Goal: Task Accomplishment & Management: Use online tool/utility

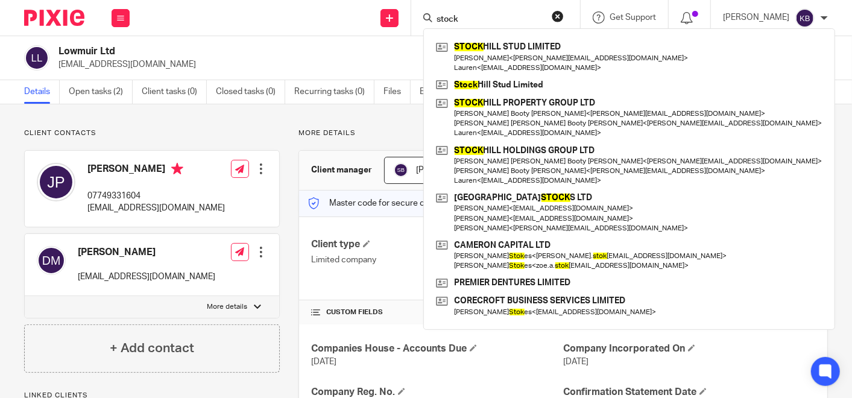
type input "stock"
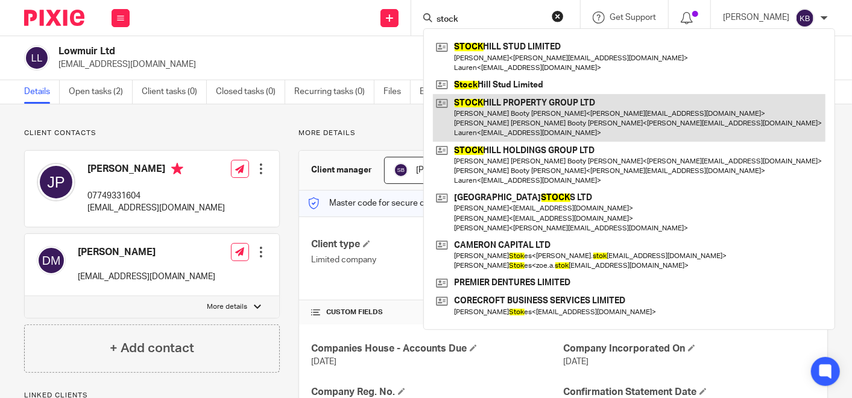
drag, startPoint x: 0, startPoint y: 0, endPoint x: 499, endPoint y: 111, distance: 511.1
click at [499, 111] on link at bounding box center [629, 118] width 393 height 48
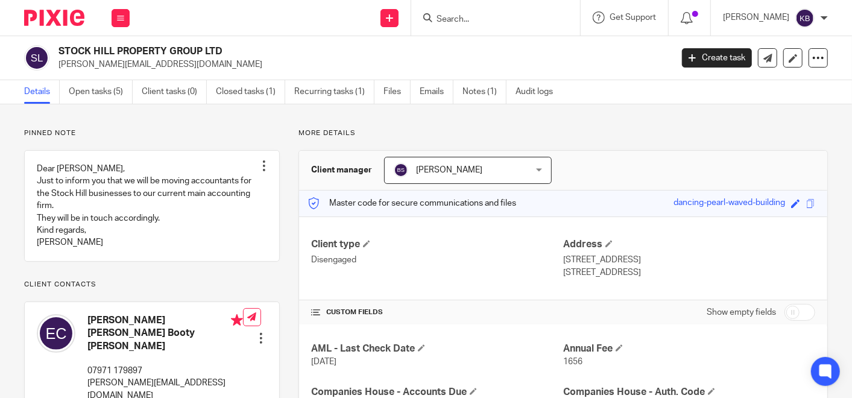
click at [479, 22] on input "Search" at bounding box center [490, 19] width 109 height 11
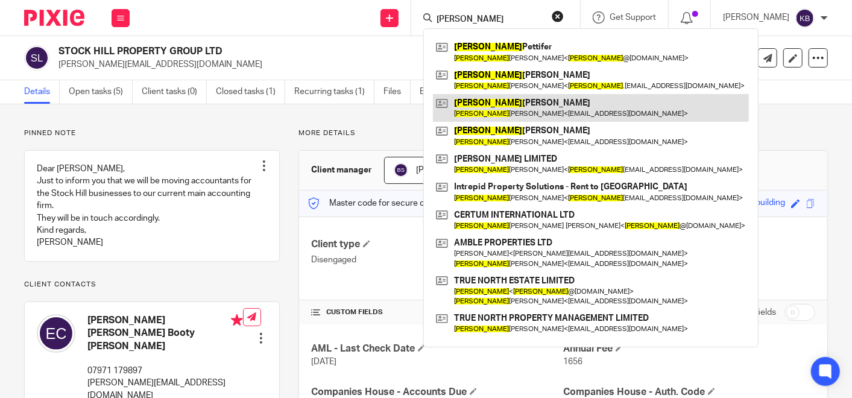
type input "james"
click at [521, 106] on link at bounding box center [591, 108] width 316 height 28
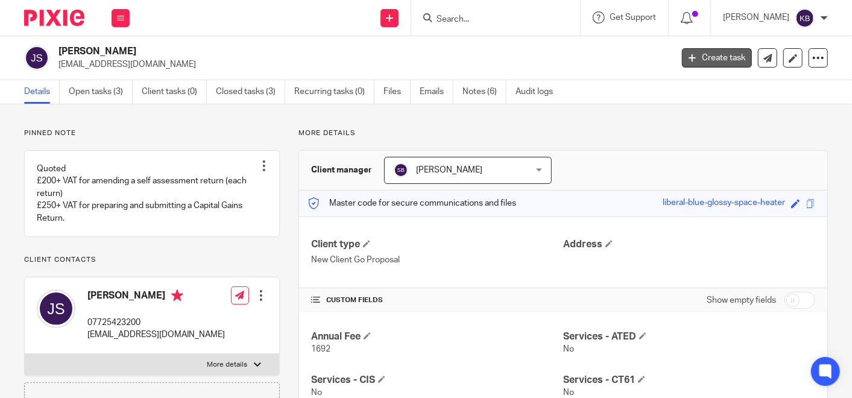
click at [696, 61] on link "Create task" at bounding box center [717, 57] width 70 height 19
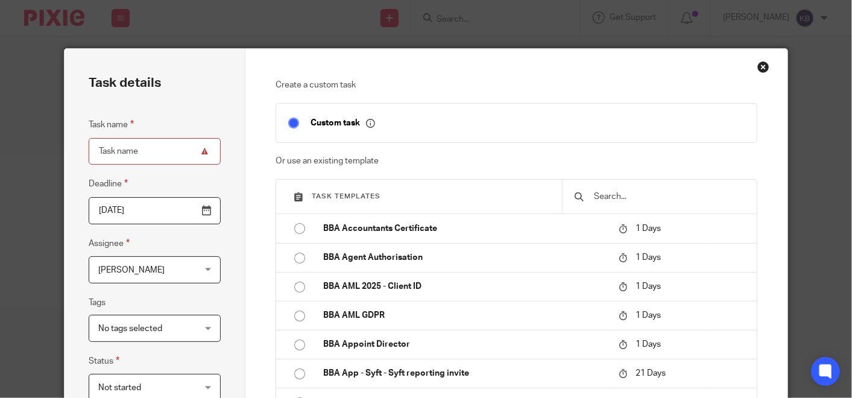
click at [629, 197] on input "text" at bounding box center [669, 196] width 152 height 13
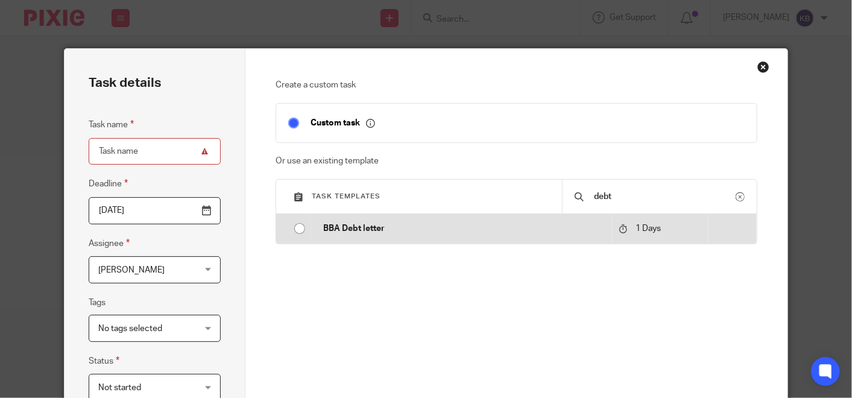
type input "debt"
click at [362, 223] on p "BBA Debt letter" at bounding box center [465, 229] width 284 height 12
type input "2025-08-22"
type input "BBA Debt letter"
checkbox input "false"
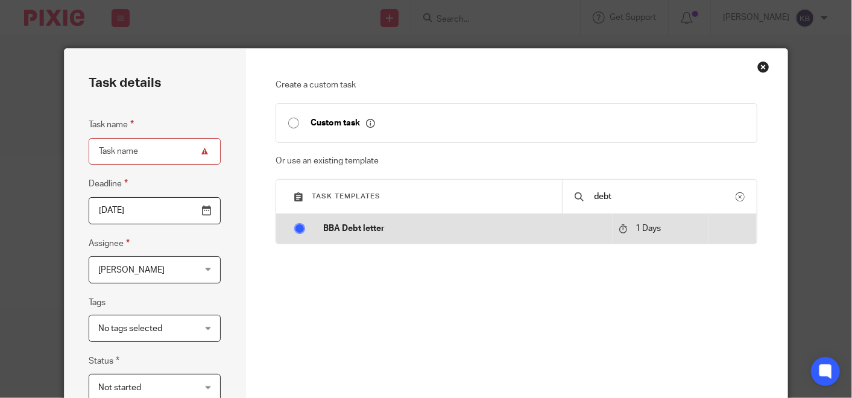
radio input "true"
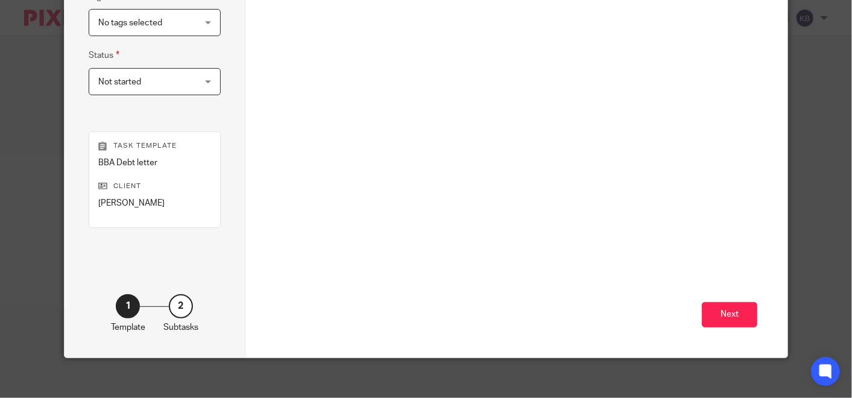
scroll to position [314, 0]
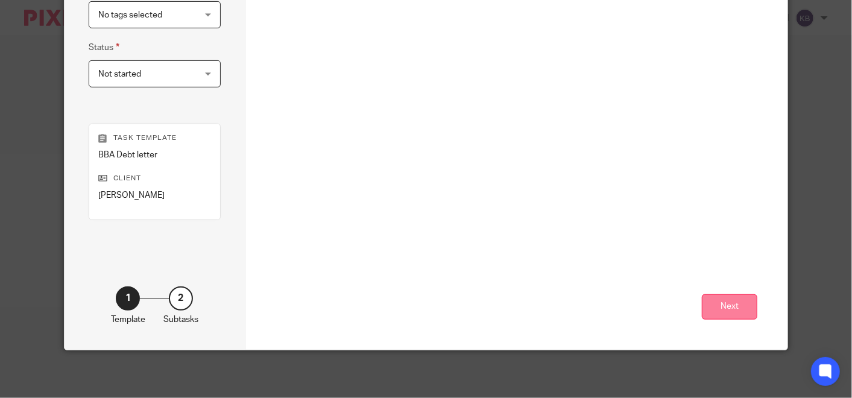
click at [708, 304] on button "Next" at bounding box center [730, 307] width 56 height 26
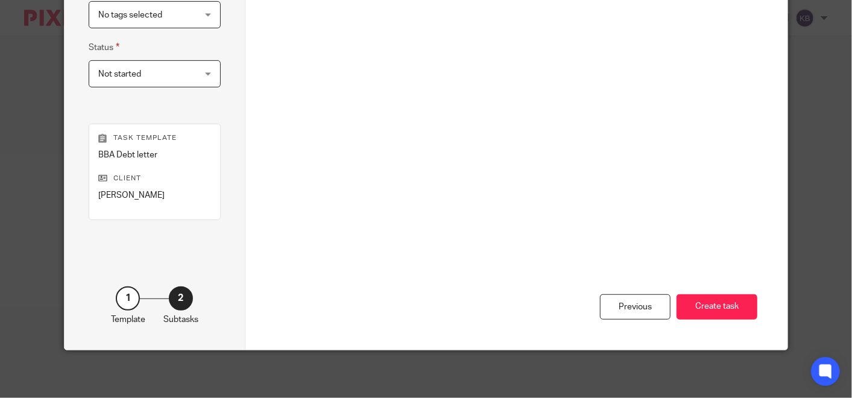
click at [708, 304] on button "Create task" at bounding box center [717, 307] width 81 height 26
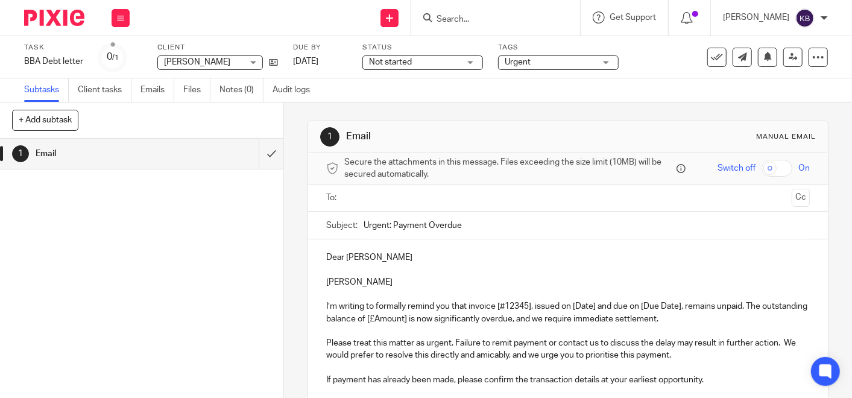
click at [360, 198] on input "text" at bounding box center [568, 198] width 438 height 14
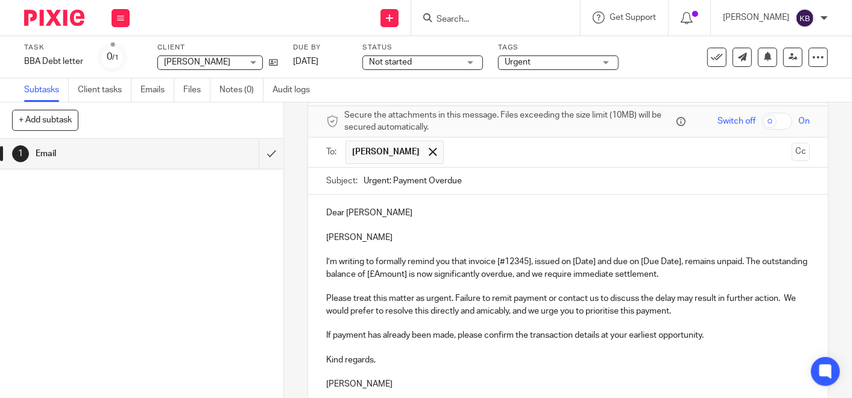
scroll to position [67, 0]
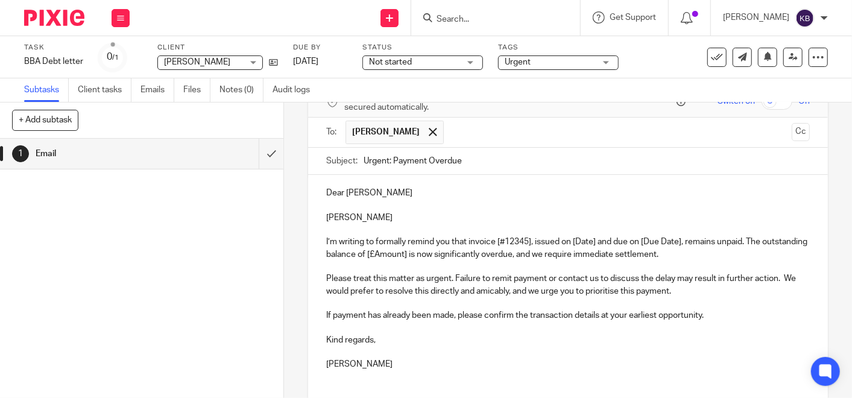
click at [465, 242] on p "I’m writing to formally remind you that invoice [#12345], issued on [Date] and …" at bounding box center [568, 248] width 484 height 25
click at [544, 239] on p "I’m writing to formally remind you that you have several invoicesthat are overd…" at bounding box center [568, 248] width 484 height 25
click at [563, 242] on p "I’m writing to formally remind you that you have several invoicesthat are overd…" at bounding box center [568, 248] width 484 height 25
click at [627, 243] on p "I’m writing to formally remind you that you have several invoices that are over…" at bounding box center [568, 248] width 484 height 25
click at [364, 252] on p "I’m writing to formally remind you that you have several invoices that are over…" at bounding box center [568, 248] width 484 height 25
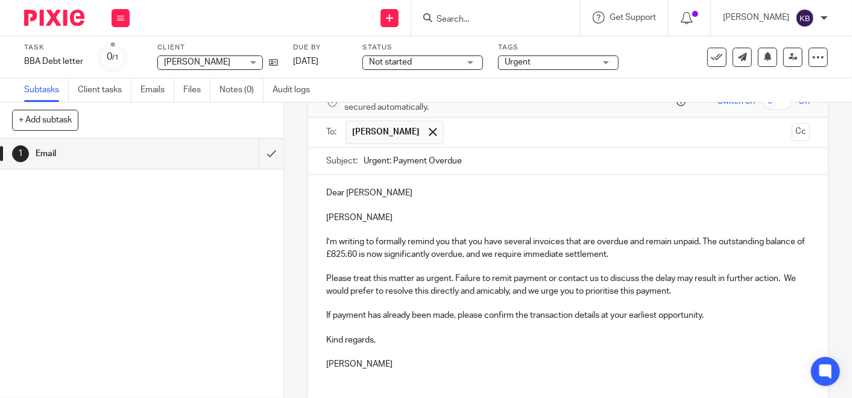
click at [195, 209] on div "1 Email" at bounding box center [142, 268] width 284 height 259
click at [654, 255] on p "I’m writing to formally remind you that you have several invoices that are over…" at bounding box center [568, 248] width 484 height 25
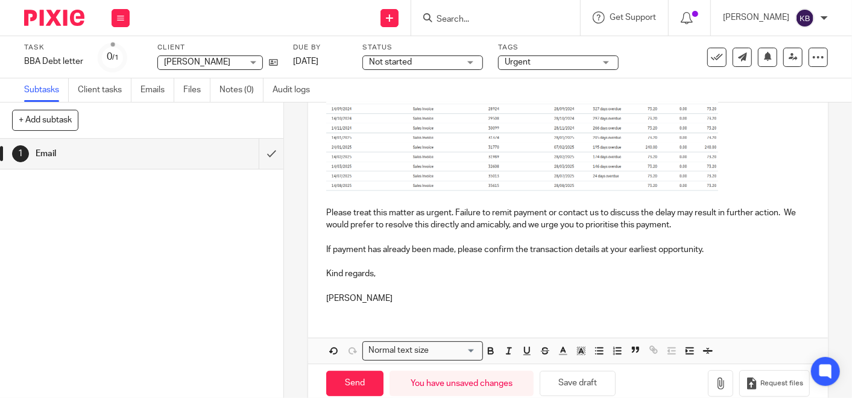
scroll to position [268, 0]
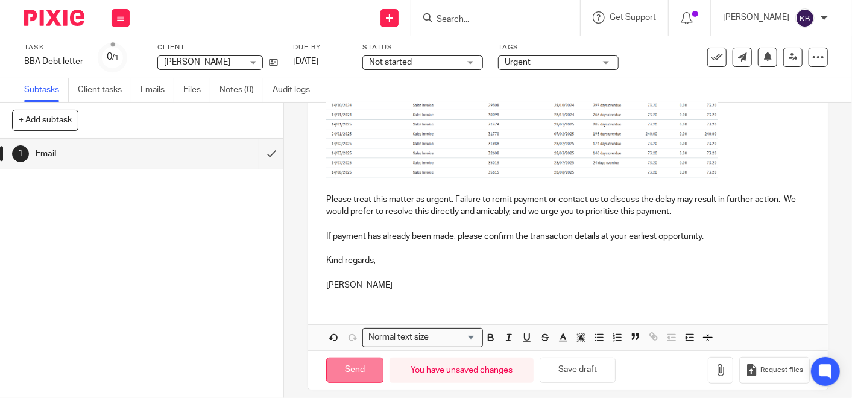
click at [343, 369] on input "Send" at bounding box center [354, 371] width 57 height 26
type input "Sent"
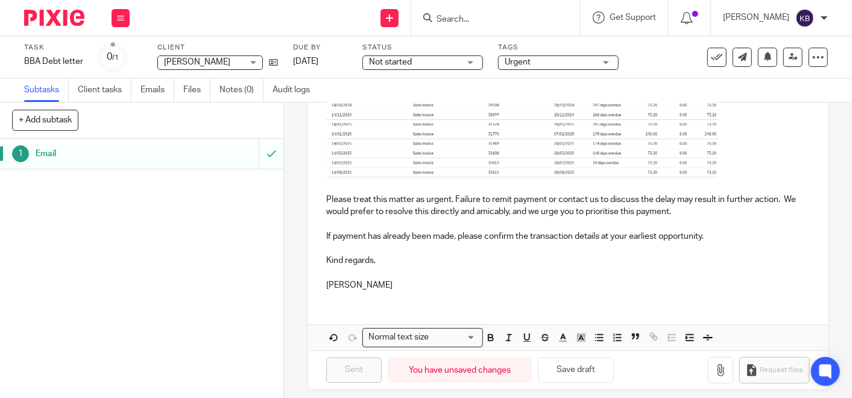
click at [457, 18] on input "Search" at bounding box center [490, 19] width 109 height 11
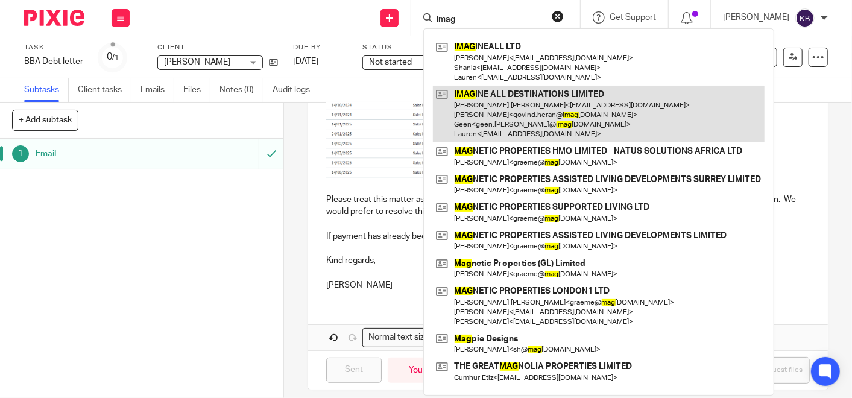
type input "imag"
click at [494, 116] on link at bounding box center [599, 114] width 332 height 57
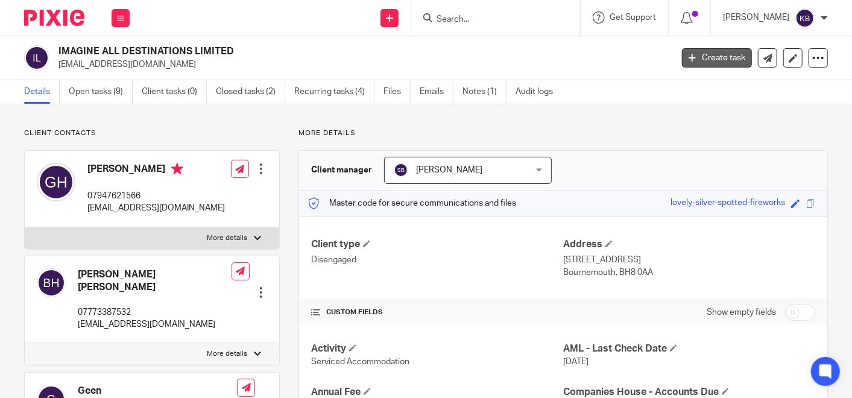
click at [721, 54] on link "Create task" at bounding box center [717, 57] width 70 height 19
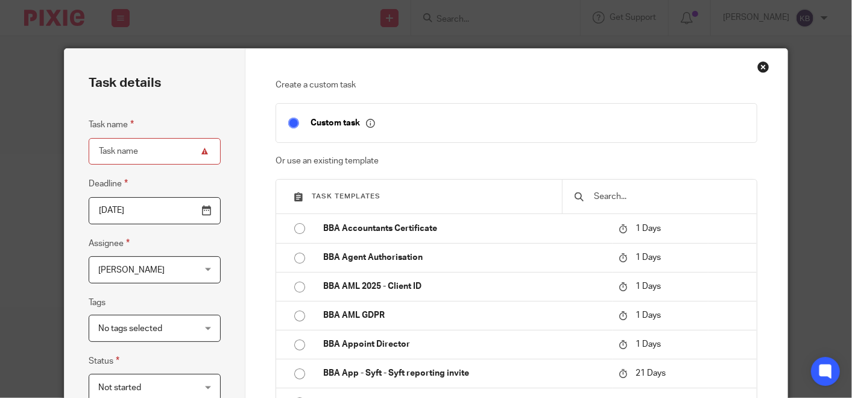
click at [610, 196] on input "text" at bounding box center [669, 196] width 152 height 13
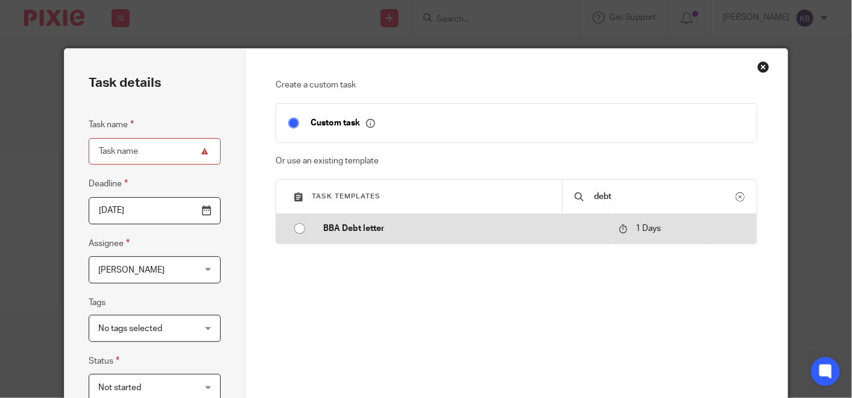
type input "debt"
click at [366, 221] on td "BBA Debt letter" at bounding box center [462, 228] width 302 height 29
type input "2025-08-22"
type input "BBA Debt letter"
checkbox input "false"
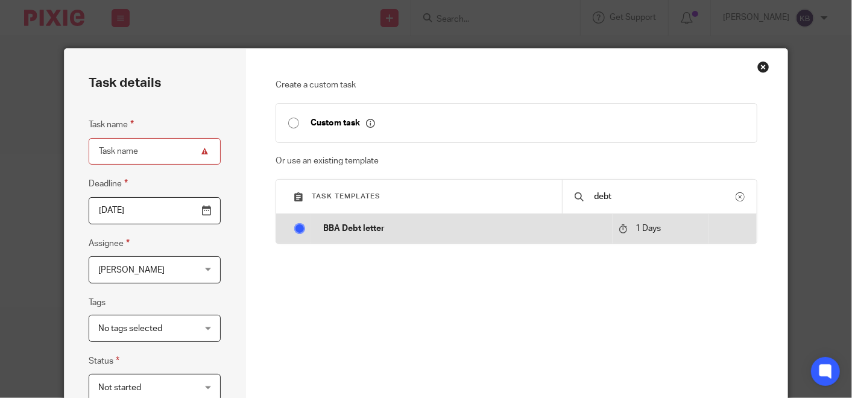
radio input "true"
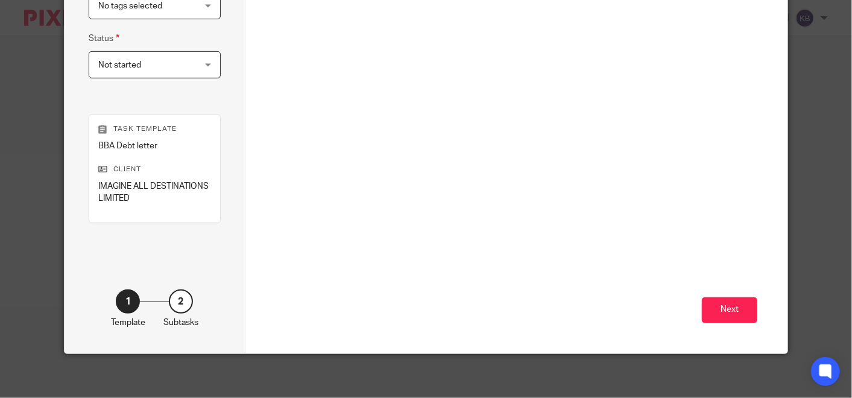
scroll to position [326, 0]
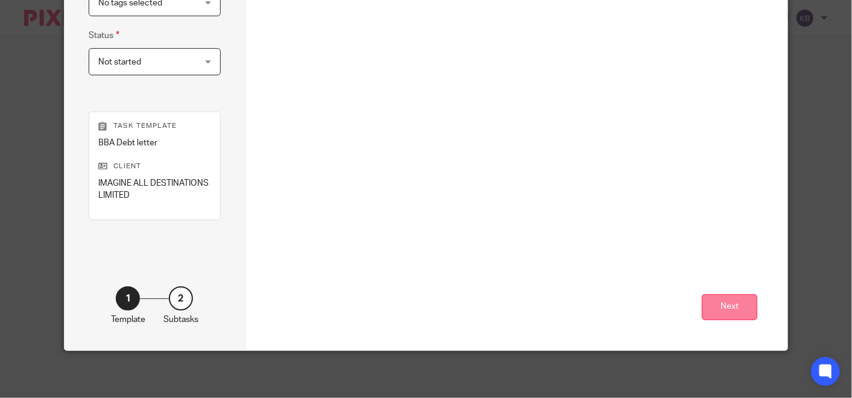
click at [718, 304] on button "Next" at bounding box center [730, 307] width 56 height 26
click at [696, 299] on button "Create task" at bounding box center [717, 307] width 81 height 26
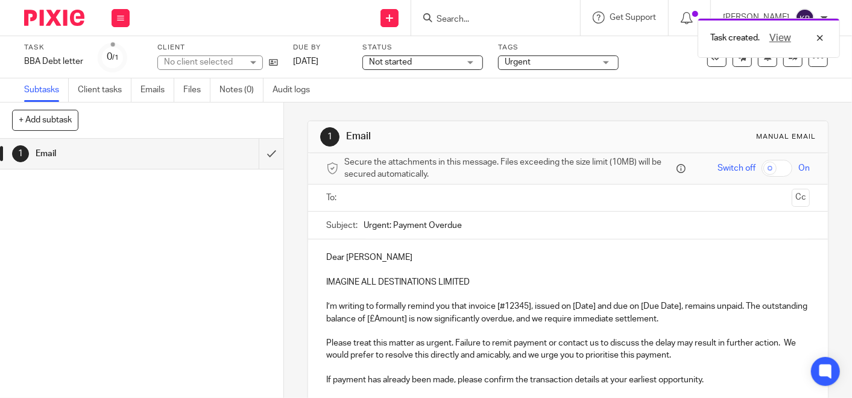
click at [381, 194] on input "text" at bounding box center [568, 198] width 438 height 14
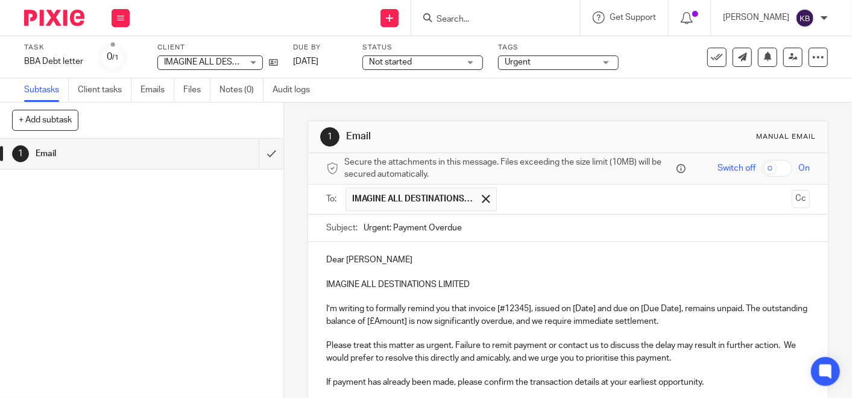
click at [519, 202] on input "text" at bounding box center [645, 200] width 284 height 24
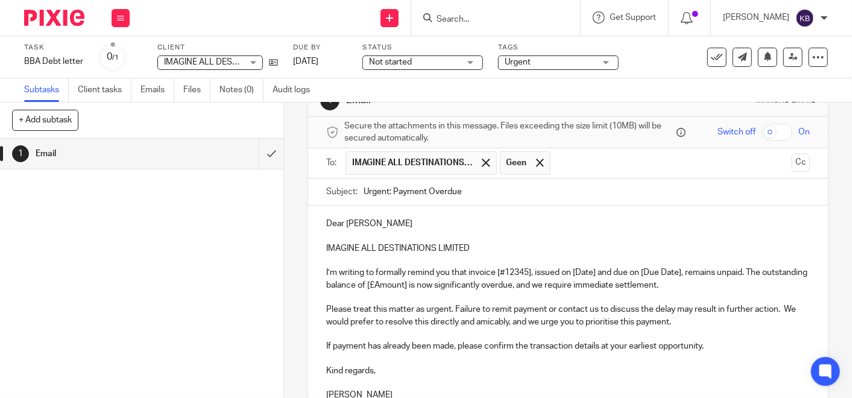
scroll to position [67, 0]
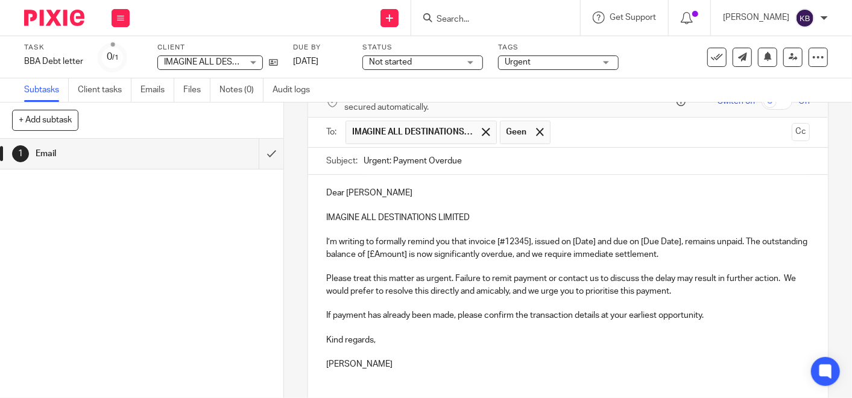
click at [466, 241] on p "I’m writing to formally remind you that invoice [#12345], issued on [Date] and …" at bounding box center [568, 248] width 484 height 25
click at [326, 252] on p "I’m writing to formally remind you that you have invoices that are overdue and …" at bounding box center [568, 248] width 484 height 25
click at [326, 253] on p "I’m writing to formally remind you that you have invoices that are overdue and …" at bounding box center [568, 248] width 484 height 25
click at [138, 302] on div "1 Email" at bounding box center [142, 268] width 284 height 259
click at [610, 253] on p "I’m writing to formally remind you that you have invoices that are overdue and …" at bounding box center [568, 248] width 484 height 25
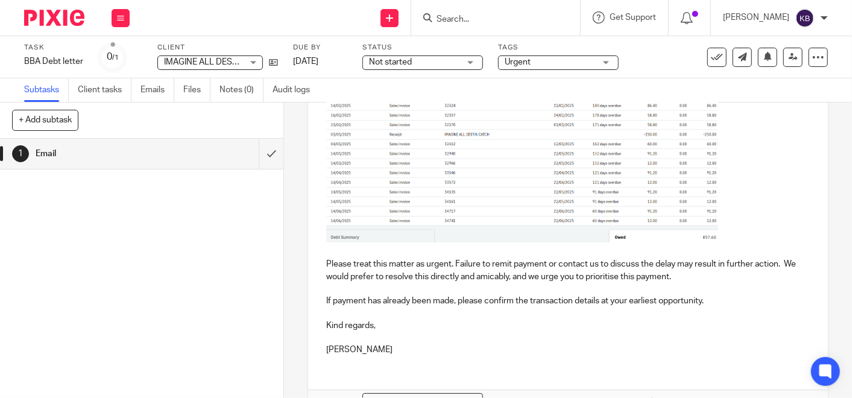
scroll to position [341, 0]
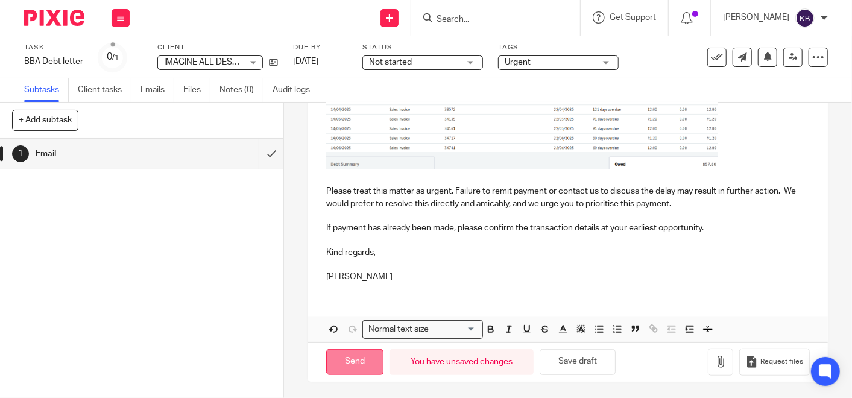
click at [346, 363] on input "Send" at bounding box center [354, 362] width 57 height 26
type input "Sent"
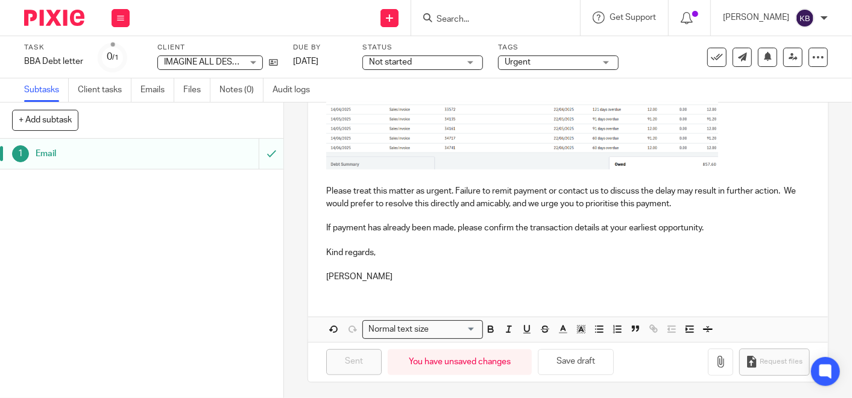
click at [467, 21] on input "Search" at bounding box center [490, 19] width 109 height 11
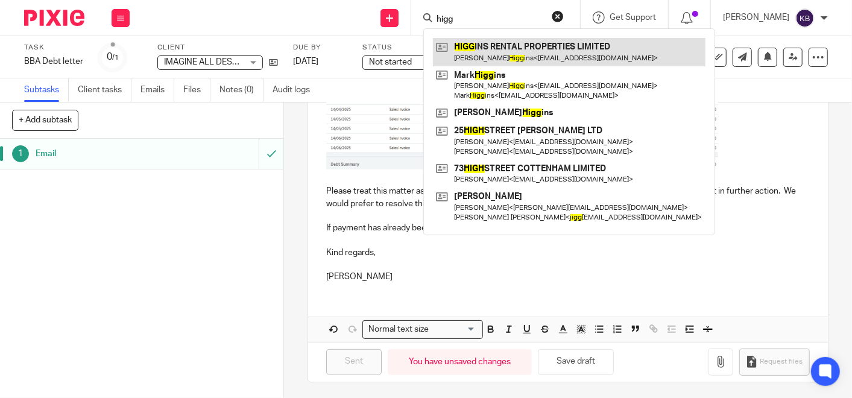
type input "higg"
click at [496, 48] on link at bounding box center [569, 52] width 273 height 28
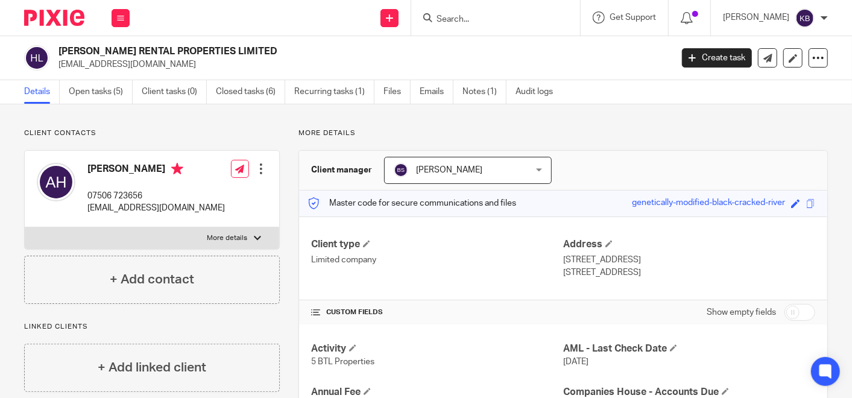
click at [478, 16] on input "Search" at bounding box center [490, 19] width 109 height 11
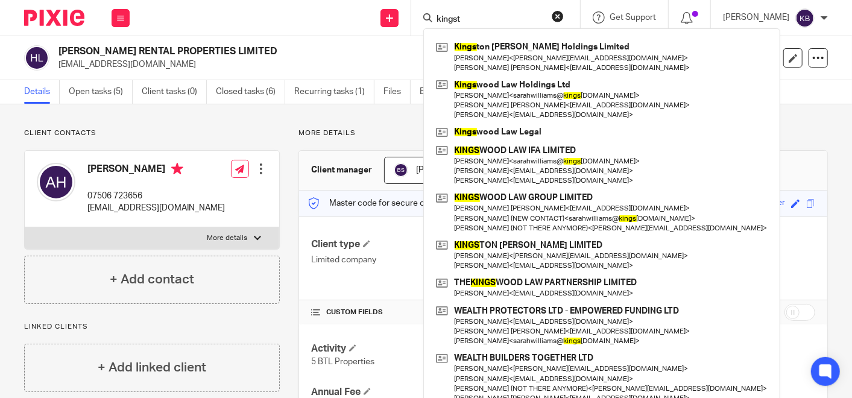
type input "kingst"
click button "submit" at bounding box center [0, 0] width 0 height 0
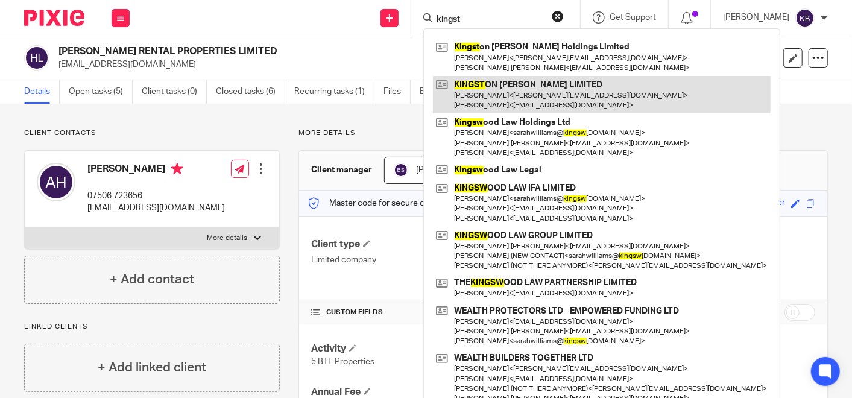
click at [496, 84] on link at bounding box center [602, 94] width 338 height 37
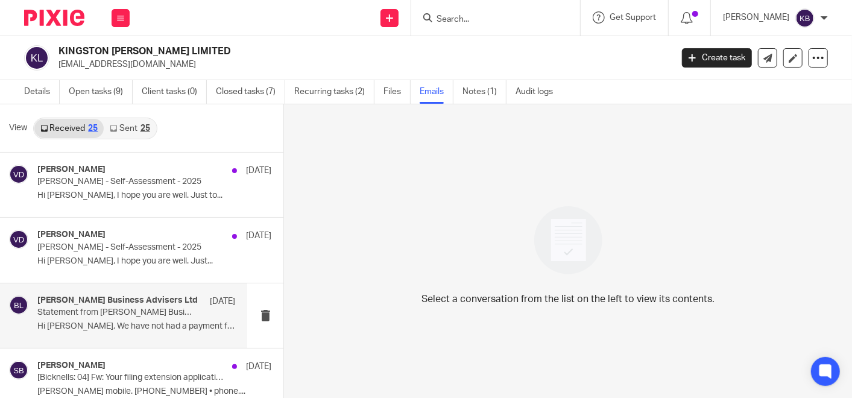
click at [110, 302] on h4 "Bicknell Business Advisers Ltd" at bounding box center [117, 301] width 160 height 10
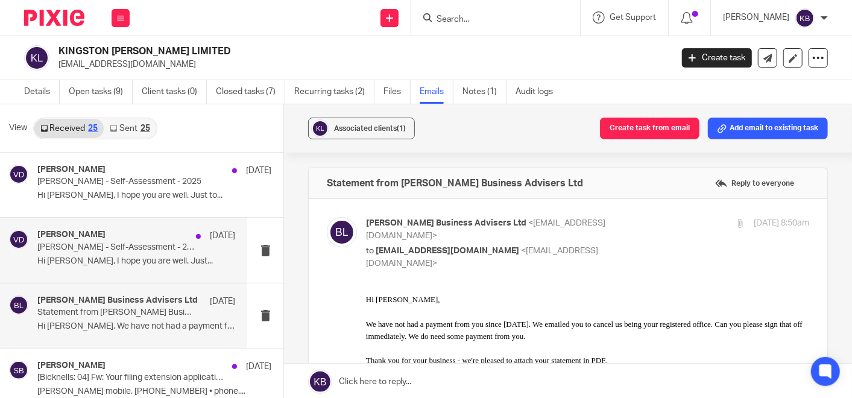
click at [105, 249] on p "Richard Drakes - Self-Assessment - 2025" at bounding box center [116, 248] width 158 height 10
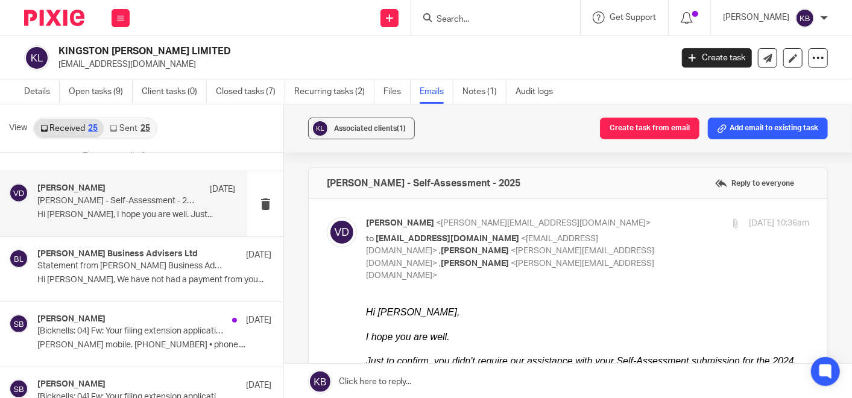
scroll to position [67, 0]
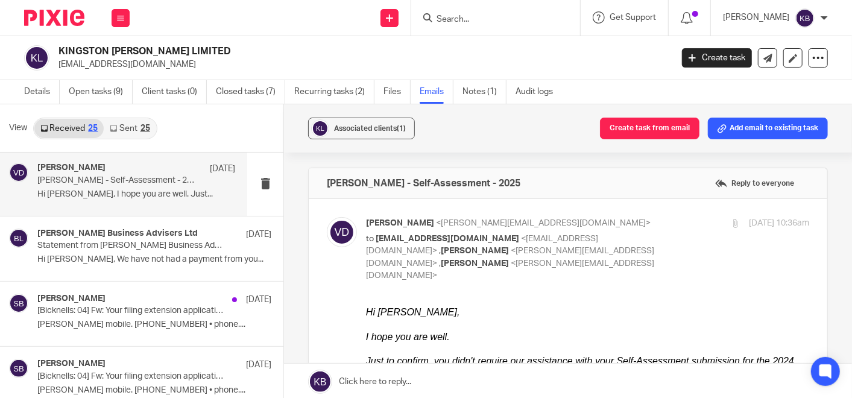
click at [105, 249] on p "Statement from Bicknell Business Advisers Ltd" at bounding box center [130, 246] width 187 height 10
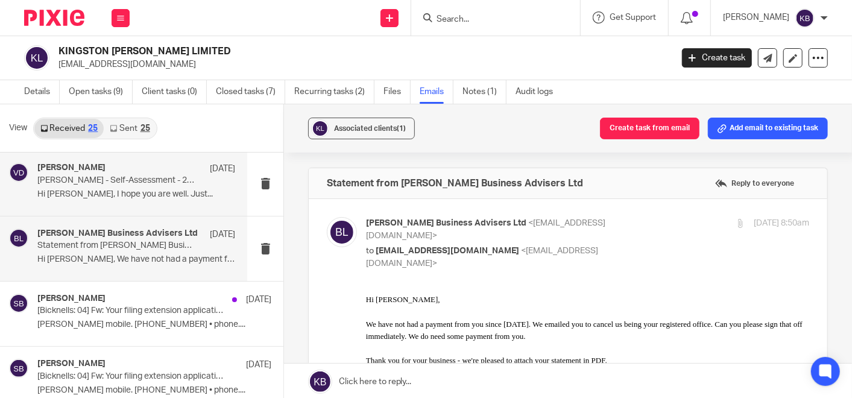
scroll to position [0, 0]
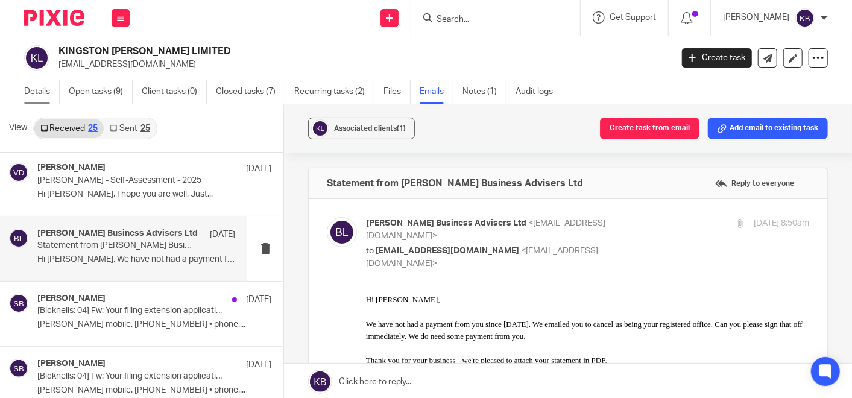
click at [31, 86] on link "Details" at bounding box center [42, 92] width 36 height 24
